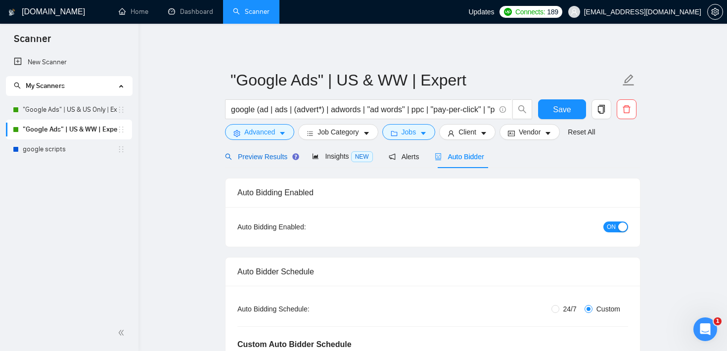
click at [281, 157] on span "Preview Results" at bounding box center [260, 157] width 71 height 8
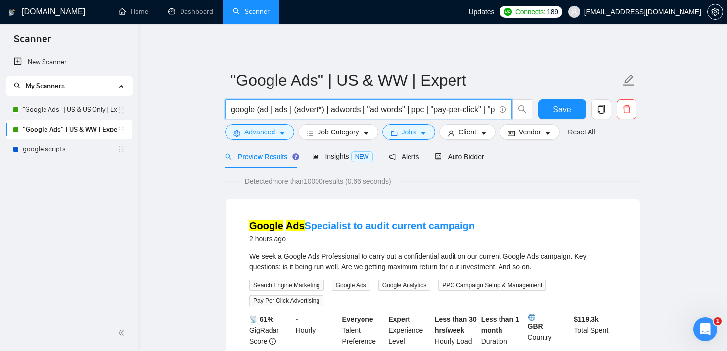
click at [305, 109] on input "google (ad | ads | (advert*) | adwords | "ad words" | ppc | "pay-per-click" | "…" at bounding box center [363, 109] width 264 height 12
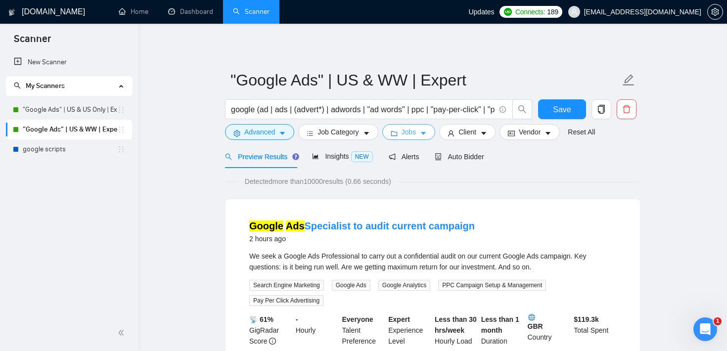
click at [424, 136] on icon "caret-down" at bounding box center [423, 133] width 7 height 7
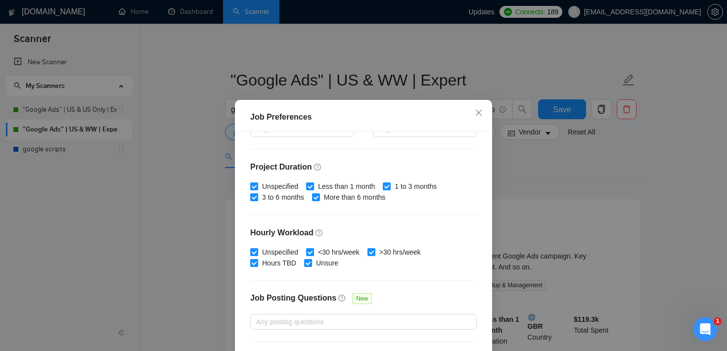
scroll to position [273, 0]
click at [478, 107] on span "Close" at bounding box center [478, 113] width 27 height 27
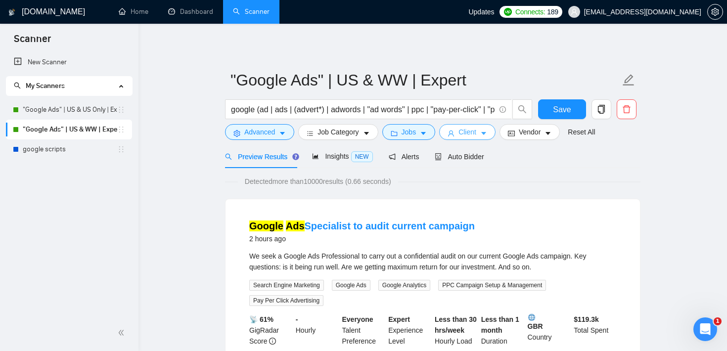
click at [469, 133] on span "Client" at bounding box center [467, 132] width 18 height 11
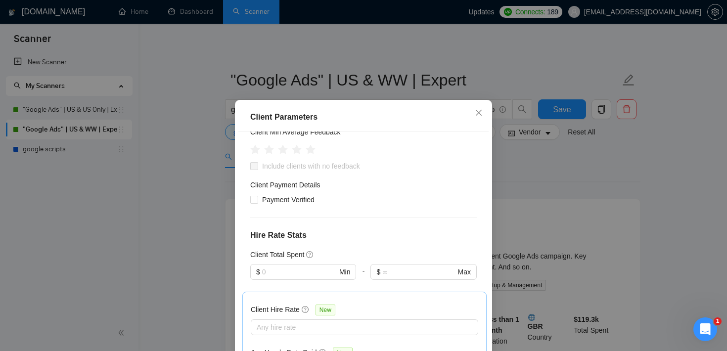
scroll to position [206, 0]
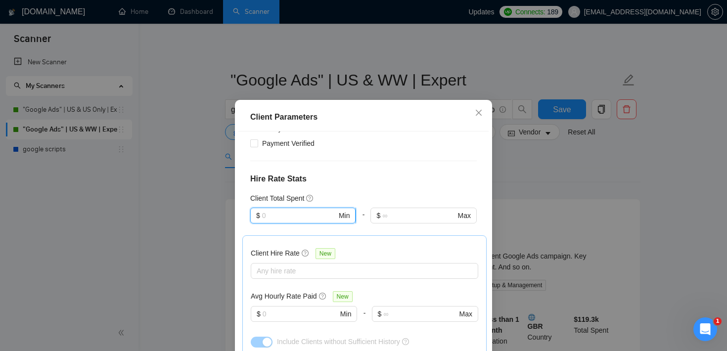
click at [323, 211] on input "text" at bounding box center [299, 215] width 75 height 11
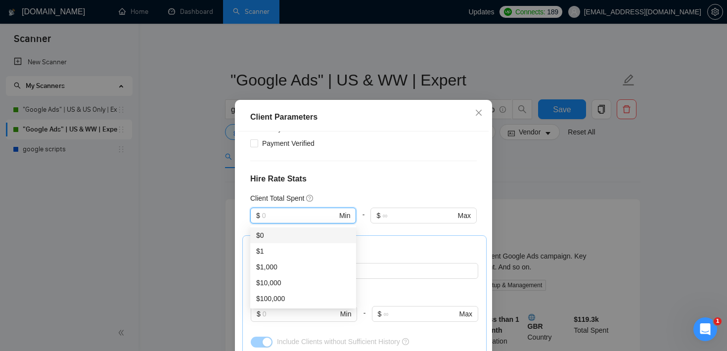
click at [366, 178] on h4 "Hire Rate Stats" at bounding box center [363, 179] width 226 height 12
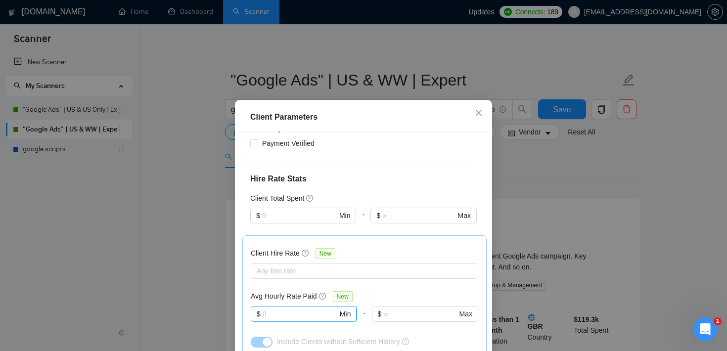
click at [298, 320] on span "$ Min" at bounding box center [304, 314] width 106 height 16
click at [376, 162] on div "Client Location Include Client Countries Select Exclude Client Countries Select…" at bounding box center [363, 255] width 250 height 246
click at [481, 112] on icon "close" at bounding box center [479, 113] width 8 height 8
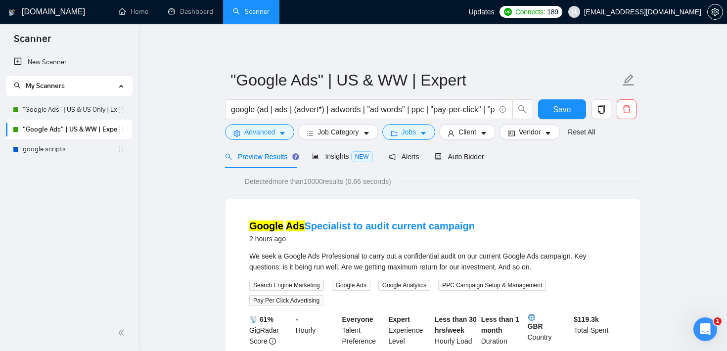
click at [700, 324] on div "Open Intercom Messenger" at bounding box center [705, 329] width 33 height 33
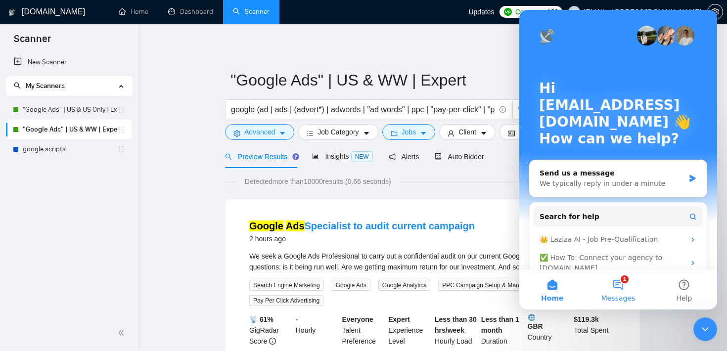
click at [624, 290] on button "1 Messages" at bounding box center [618, 290] width 66 height 40
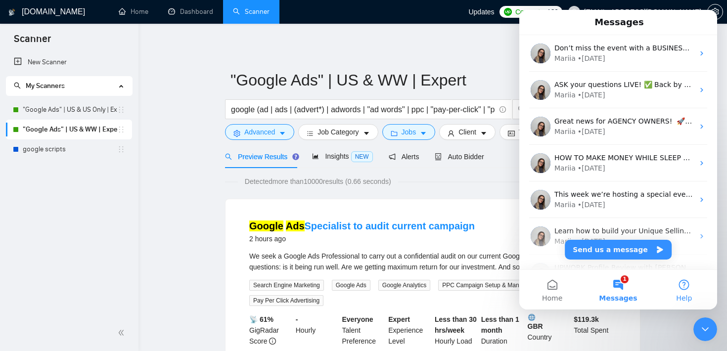
click at [691, 295] on button "Help" at bounding box center [684, 290] width 66 height 40
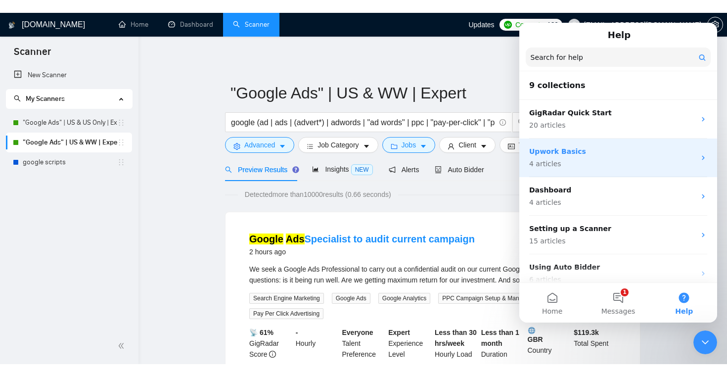
scroll to position [187, 0]
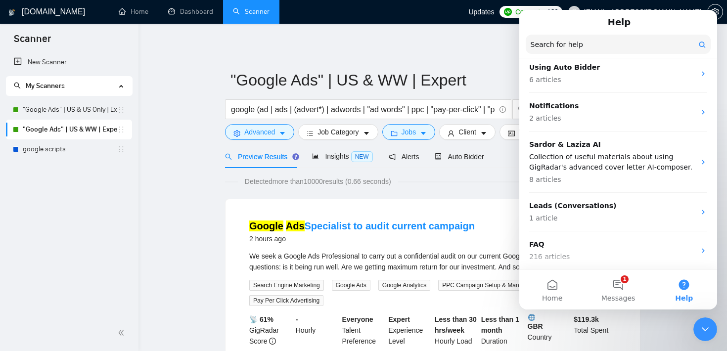
click at [709, 330] on icon "Close Intercom Messenger" at bounding box center [705, 329] width 12 height 12
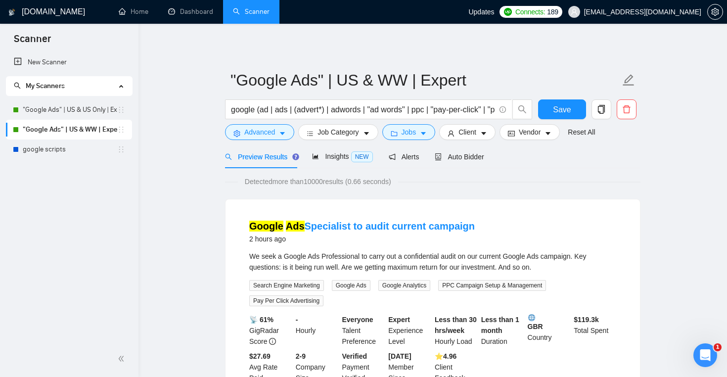
scroll to position [161, 0]
